Goal: Task Accomplishment & Management: Use online tool/utility

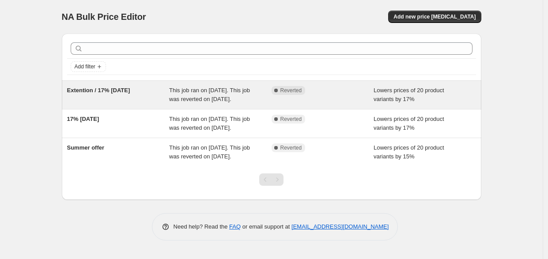
click at [284, 94] on span "Complete Reverted" at bounding box center [289, 90] width 34 height 9
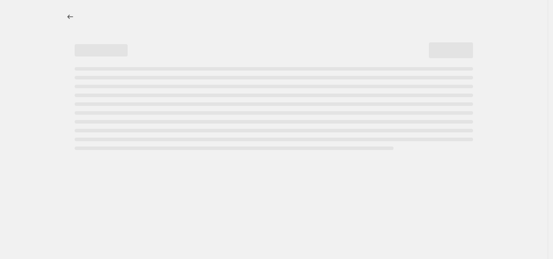
select select "percentage"
